Goal: Information Seeking & Learning: Learn about a topic

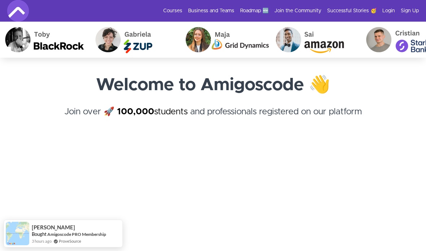
click at [416, 10] on link "Sign Up" at bounding box center [410, 10] width 18 height 7
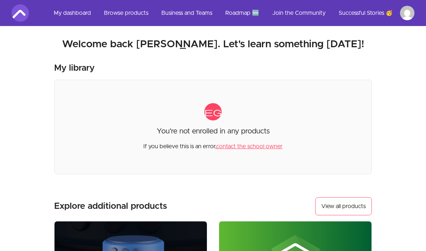
click at [69, 10] on link "My dashboard" at bounding box center [72, 12] width 49 height 17
click at [8, 16] on div "My dashboard Browse products Business and Teams Roadmap 🆕 Join the Community Su…" at bounding box center [213, 13] width 426 height 26
click at [20, 12] on img at bounding box center [20, 12] width 17 height 17
click at [332, 40] on h2 "Welcome back [PERSON_NAME]. Let's learn something [DATE]!" at bounding box center [213, 44] width 403 height 13
click at [353, 203] on link "View all products" at bounding box center [343, 206] width 57 height 18
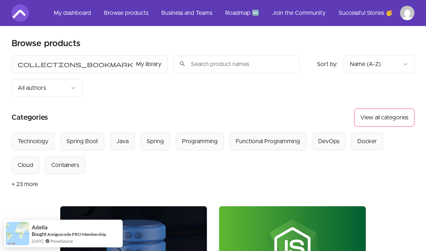
click at [192, 63] on input "search" at bounding box center [236, 64] width 126 height 18
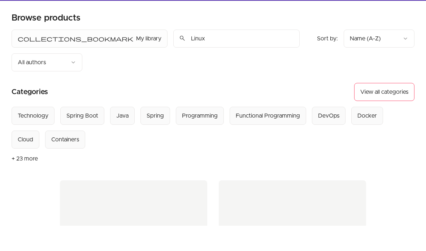
click at [315, 109] on section "Categories View all categories" at bounding box center [213, 118] width 403 height 18
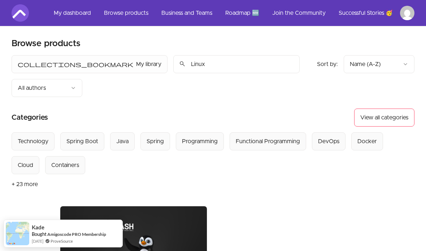
click at [203, 69] on input "Linux" at bounding box center [236, 64] width 126 height 18
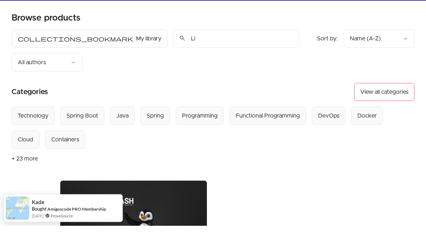
type input "L"
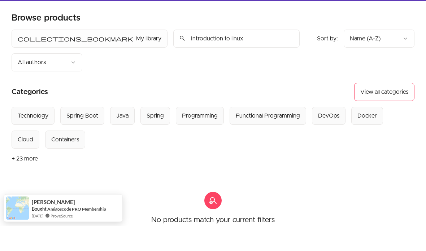
type input "Introduction to linux"
click at [76, 109] on section "Categories View all categories" at bounding box center [213, 118] width 403 height 18
